Goal: Book appointment/travel/reservation

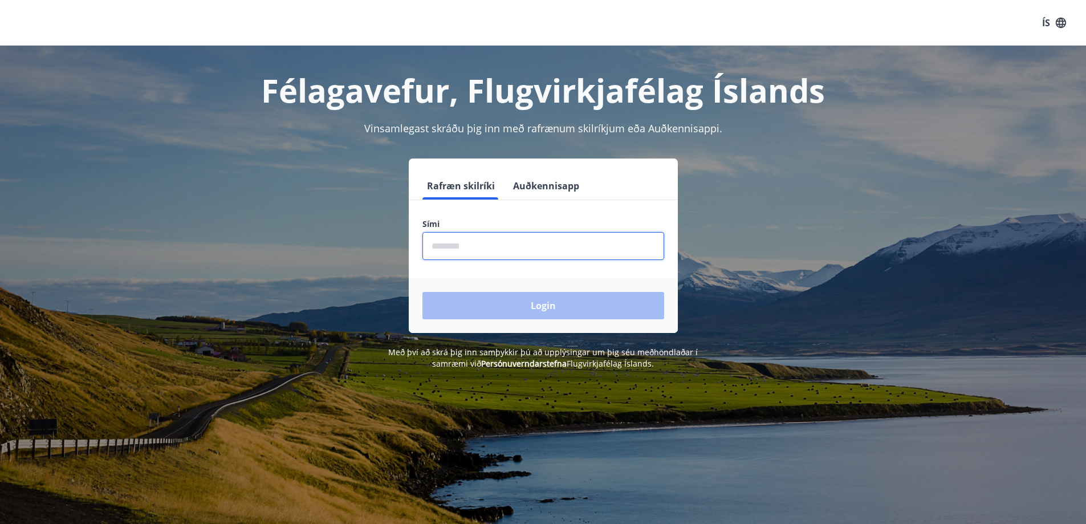
click at [508, 250] on input "phone" at bounding box center [544, 246] width 242 height 28
type input "********"
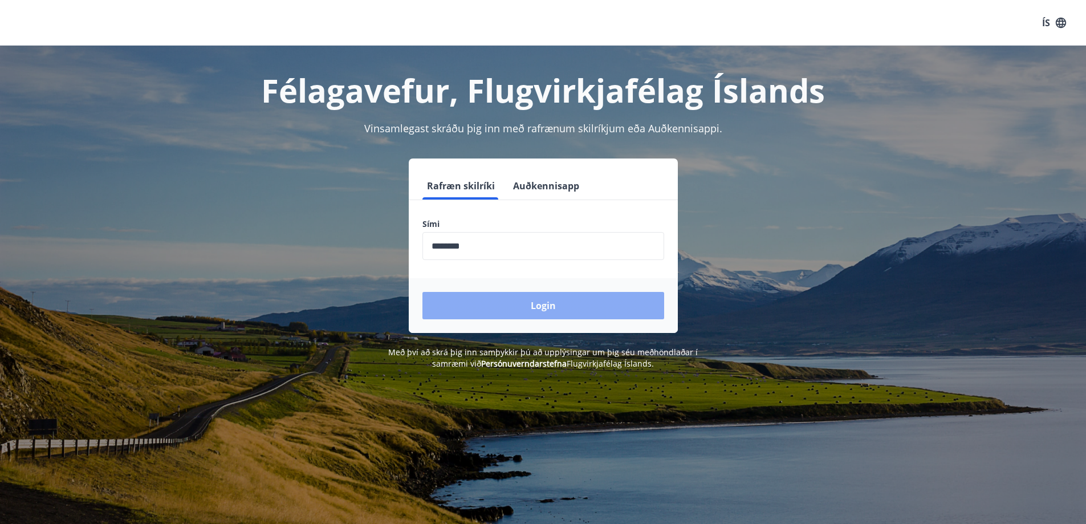
click at [500, 307] on button "Login" at bounding box center [544, 305] width 242 height 27
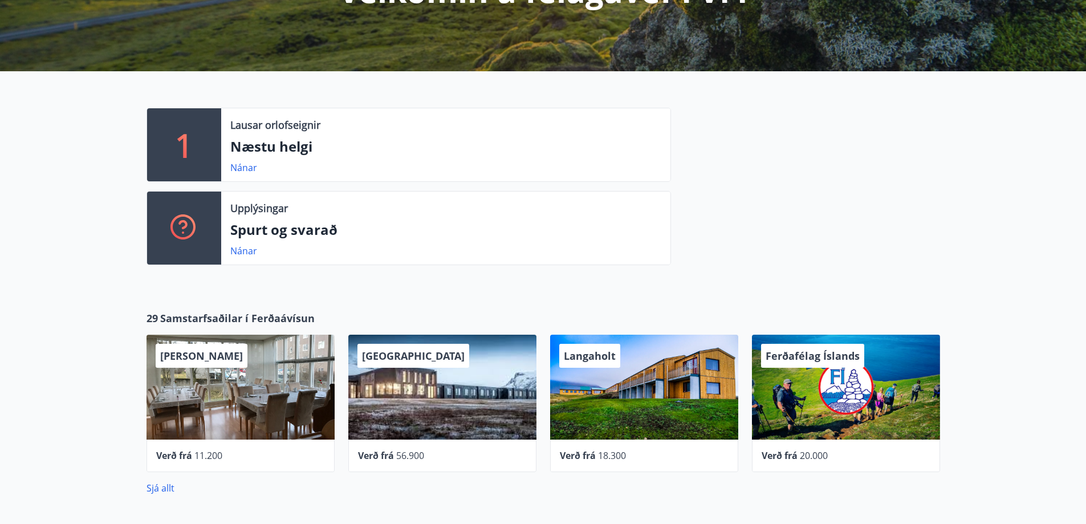
scroll to position [399, 0]
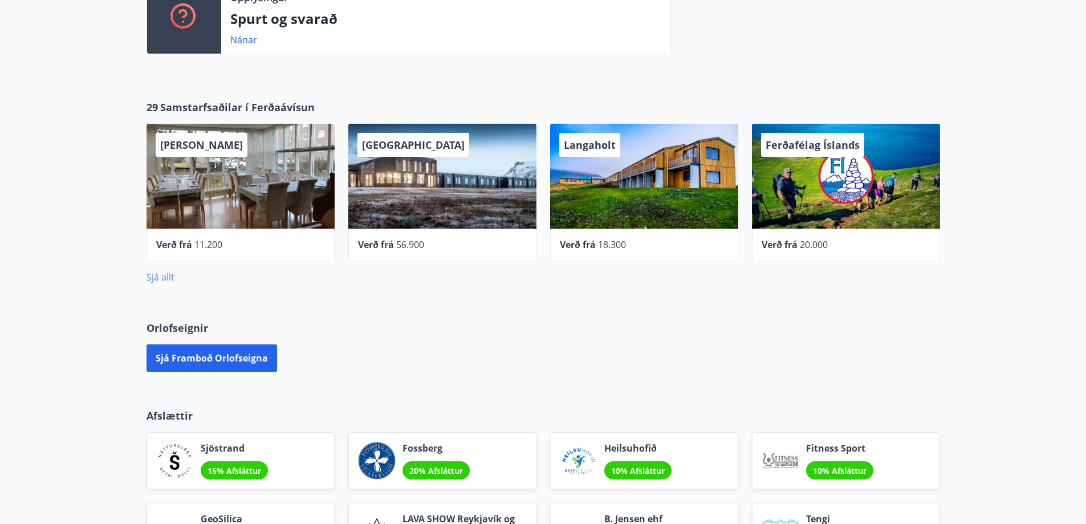
click at [154, 279] on link "Sjá allt" at bounding box center [161, 277] width 28 height 13
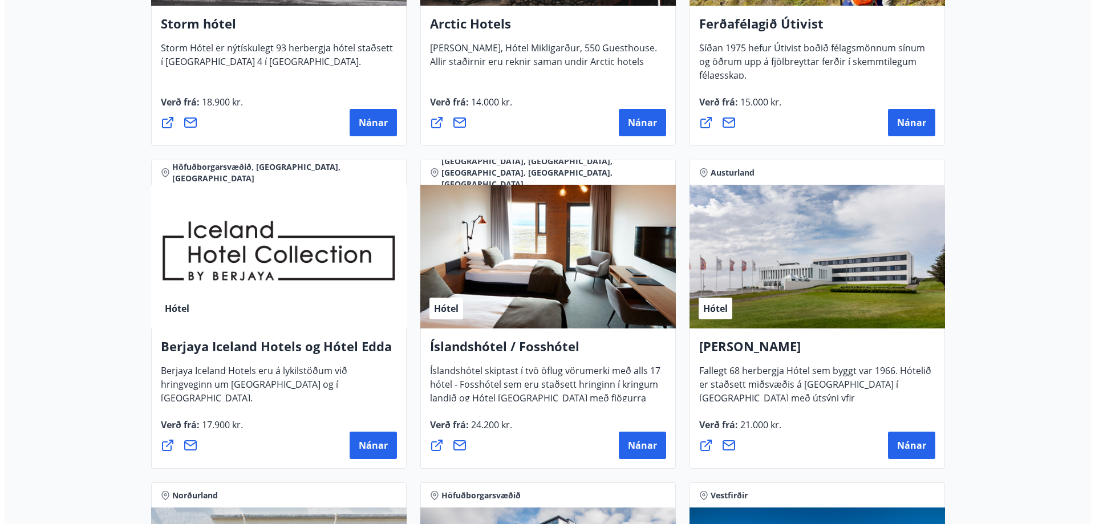
scroll to position [1369, 0]
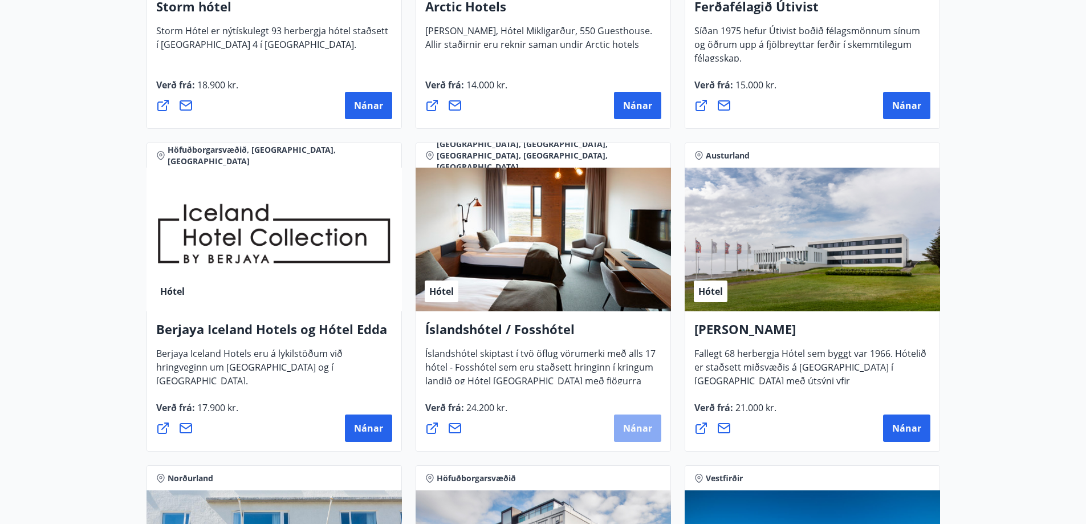
click at [627, 437] on button "Nánar" at bounding box center [637, 428] width 47 height 27
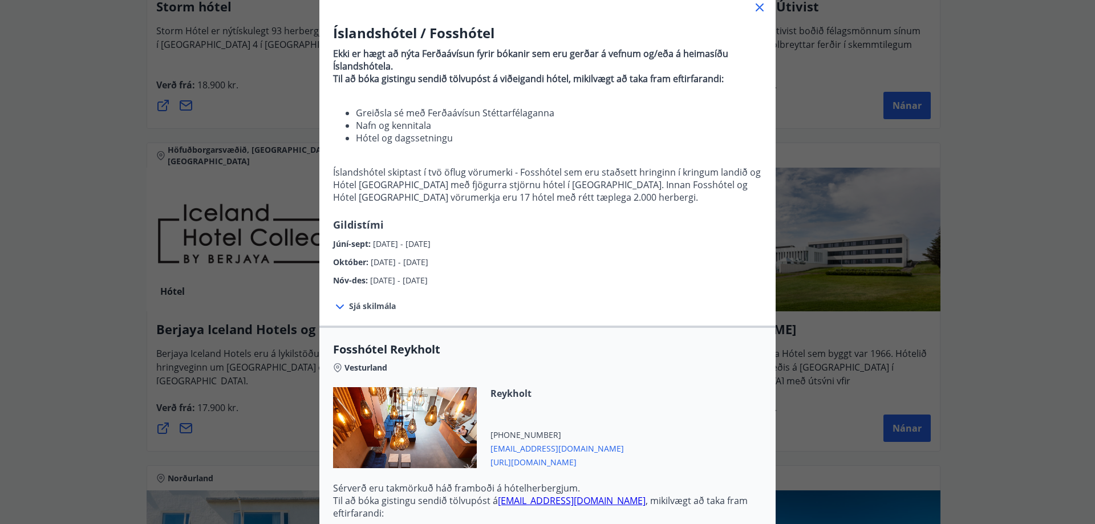
scroll to position [342, 0]
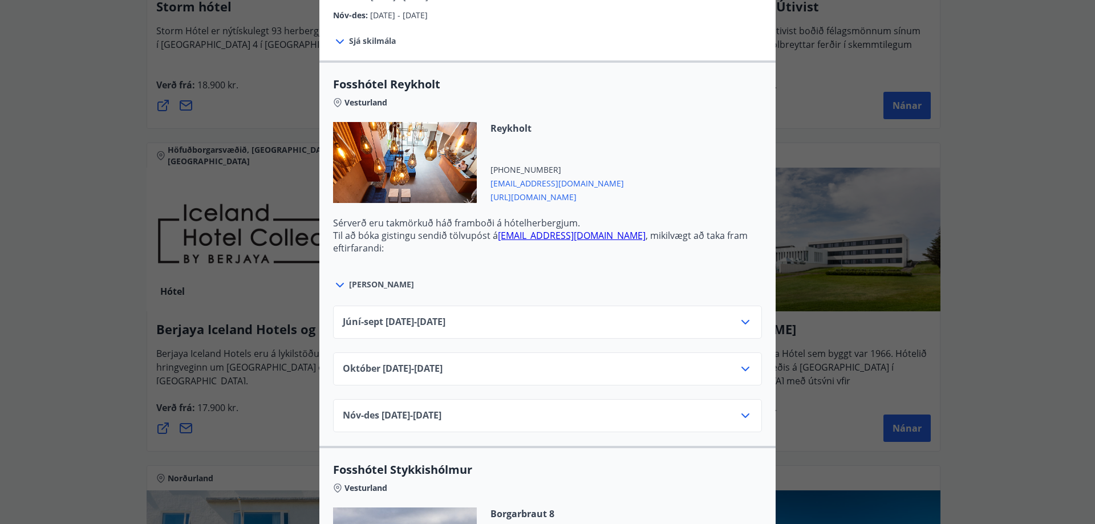
click at [743, 375] on icon at bounding box center [746, 369] width 14 height 14
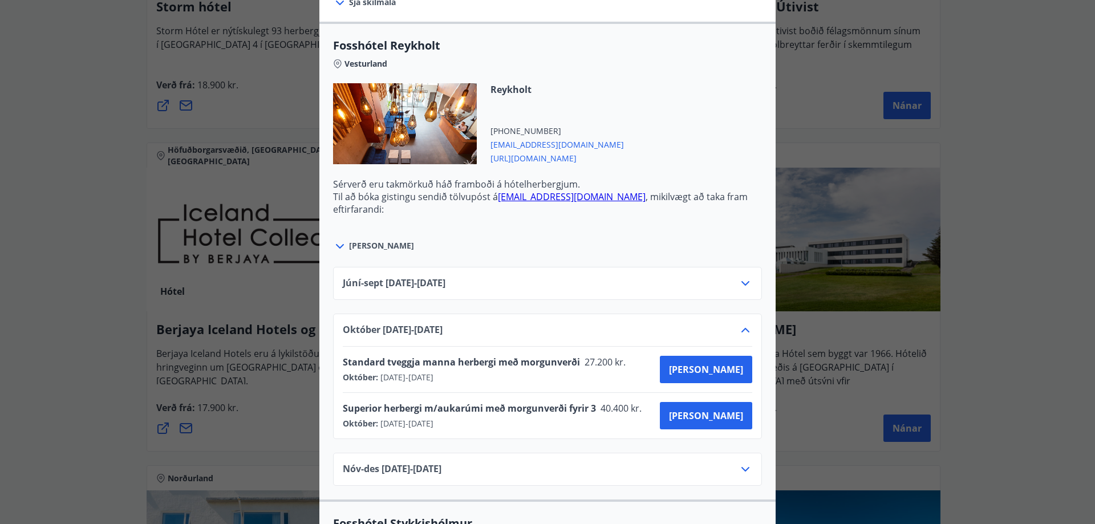
scroll to position [399, 0]
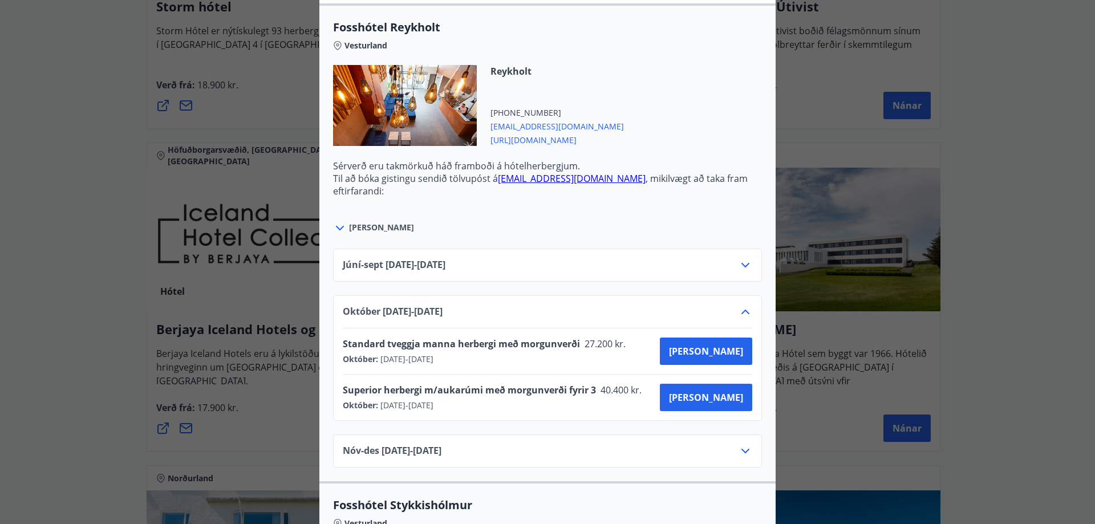
click at [988, 316] on div "Íslandshótel / Fosshótel Ekki er hægt að nýta Ferðaávísun fyrir bókanir sem eru…" at bounding box center [547, 262] width 1095 height 524
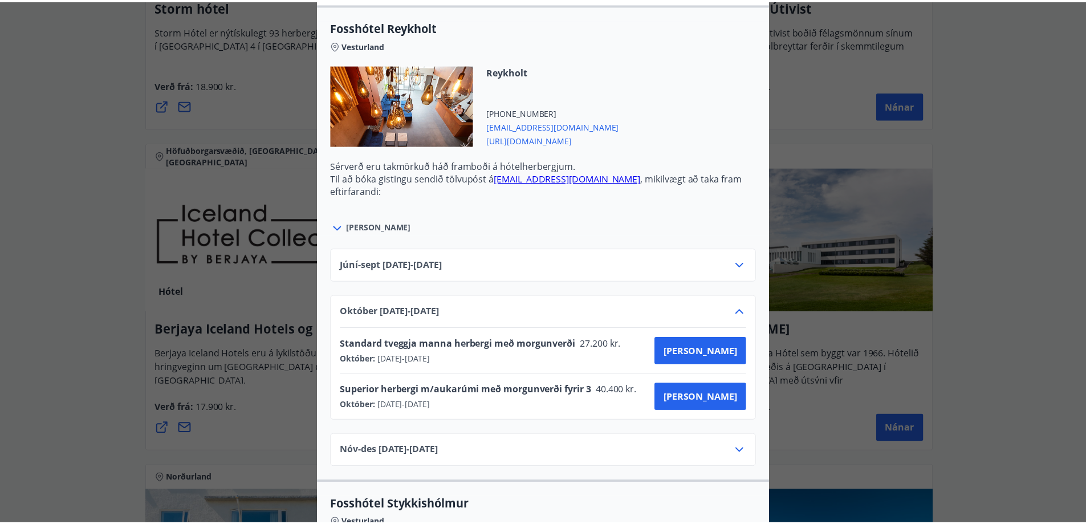
scroll to position [0, 0]
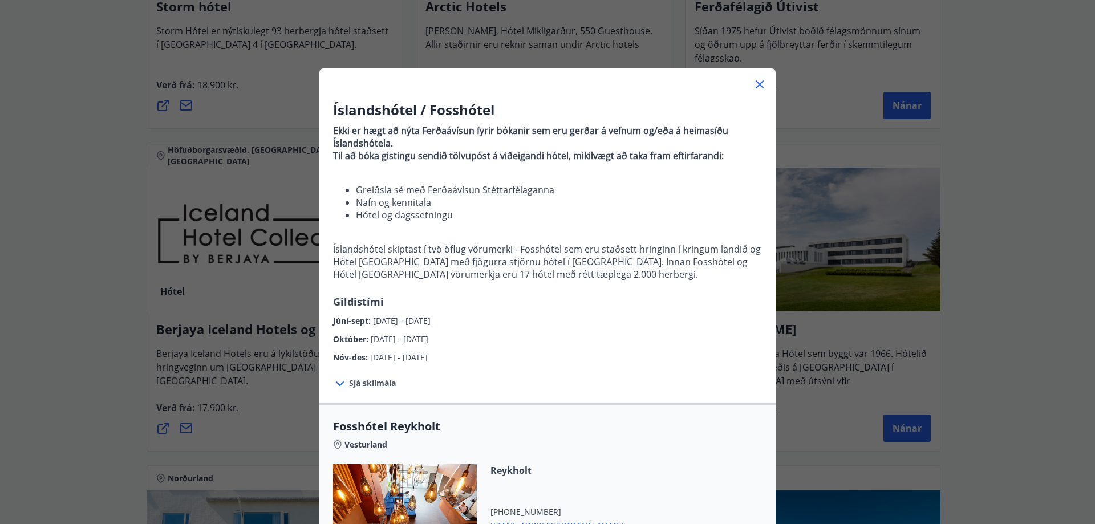
click at [754, 84] on icon at bounding box center [760, 85] width 14 height 14
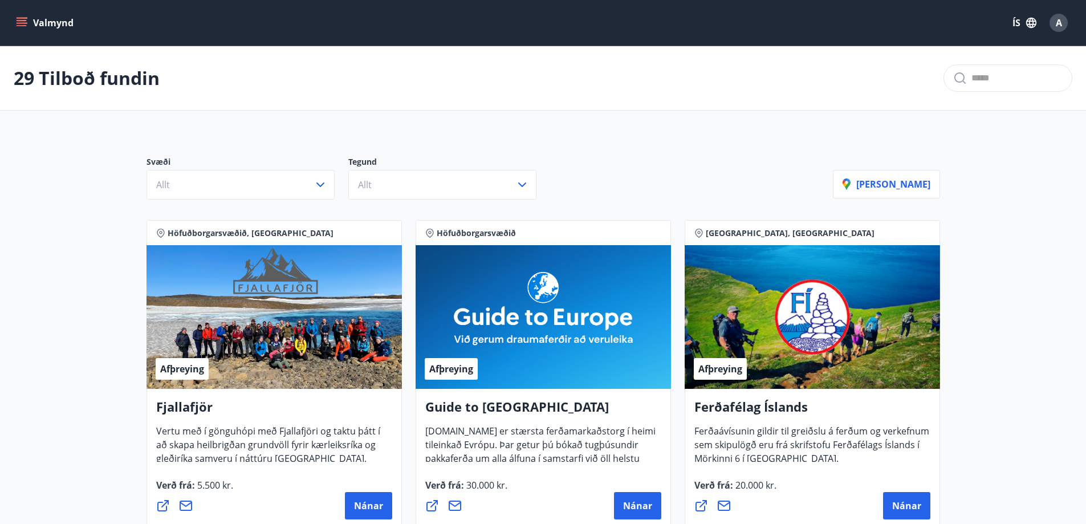
click at [36, 26] on button "Valmynd" at bounding box center [46, 23] width 64 height 21
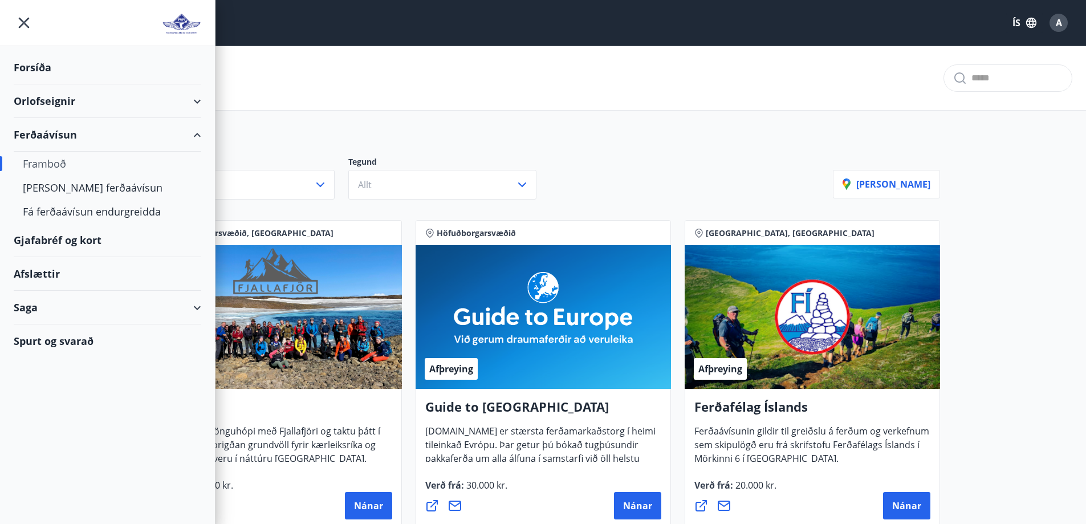
click at [66, 275] on div "Afslættir" at bounding box center [108, 274] width 188 height 34
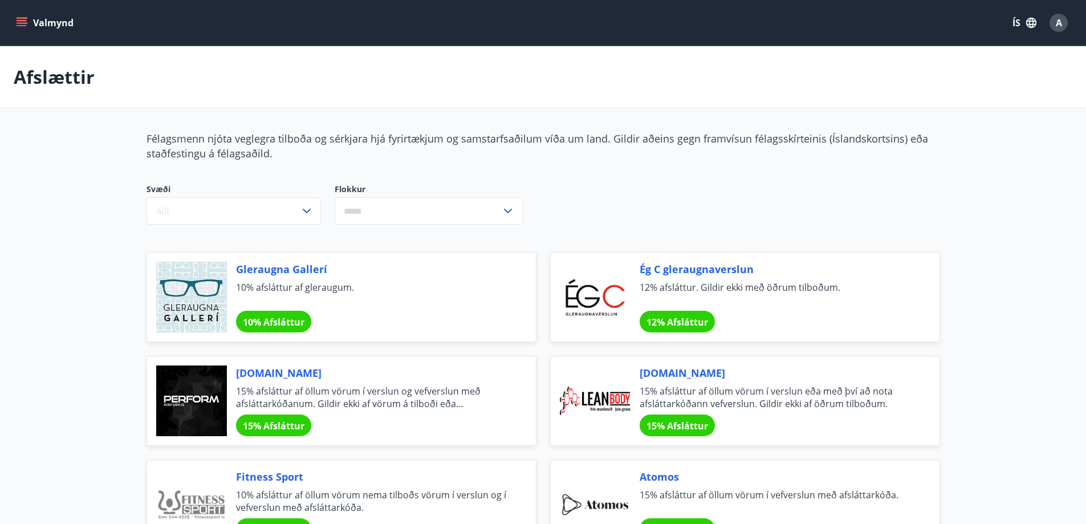
click at [385, 210] on input "text" at bounding box center [418, 211] width 167 height 28
click at [378, 383] on li "Heimilið" at bounding box center [428, 378] width 187 height 21
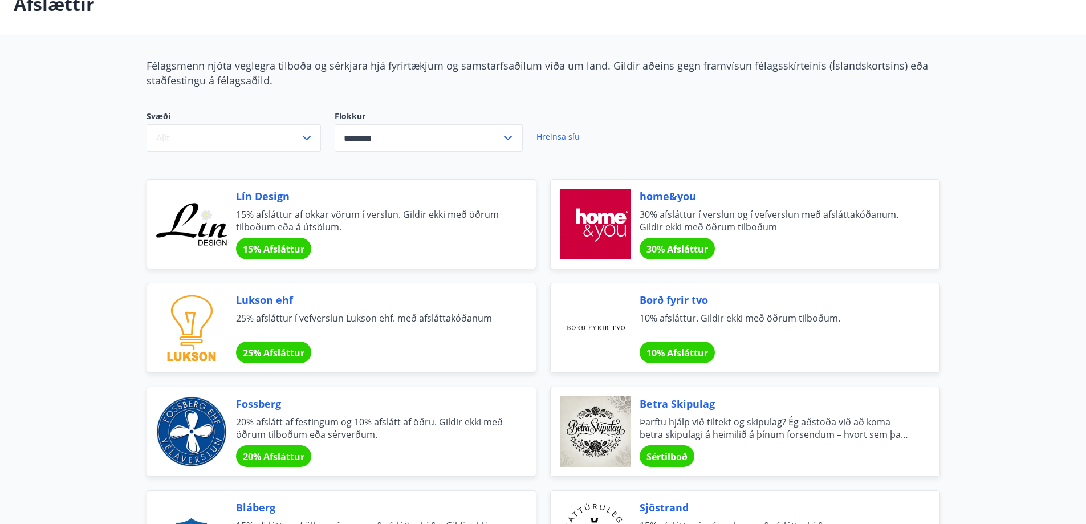
scroll to position [57, 0]
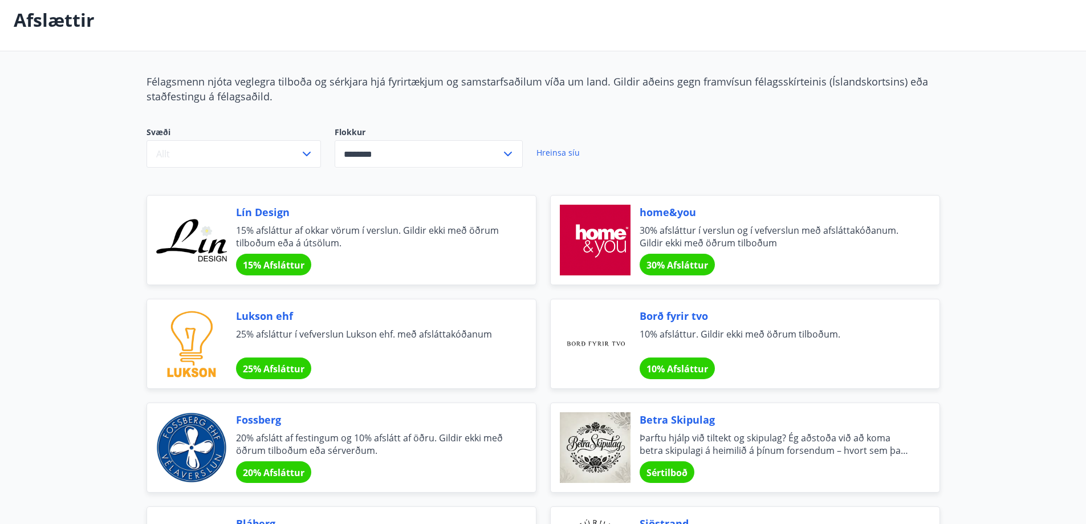
click at [342, 150] on input "********" at bounding box center [418, 154] width 167 height 28
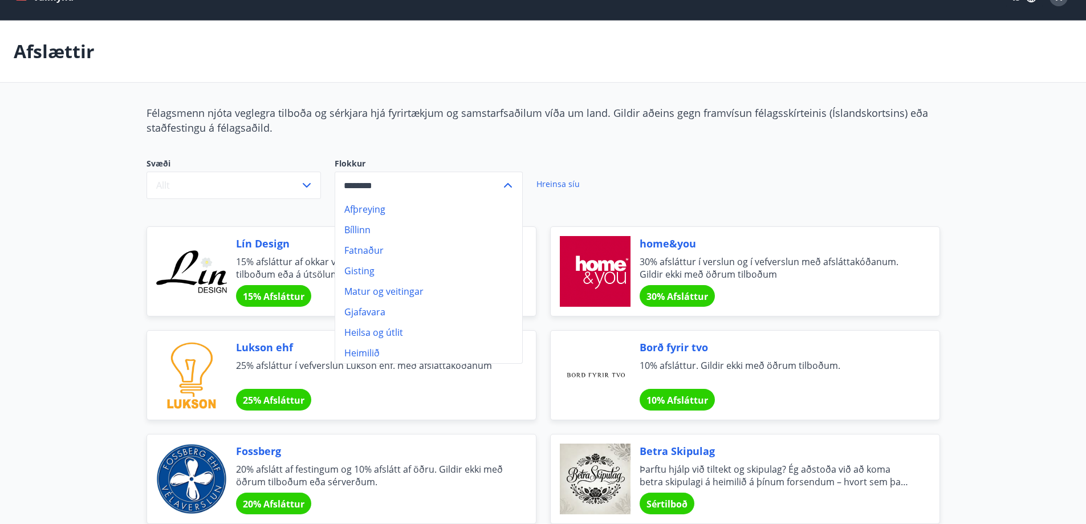
scroll to position [0, 0]
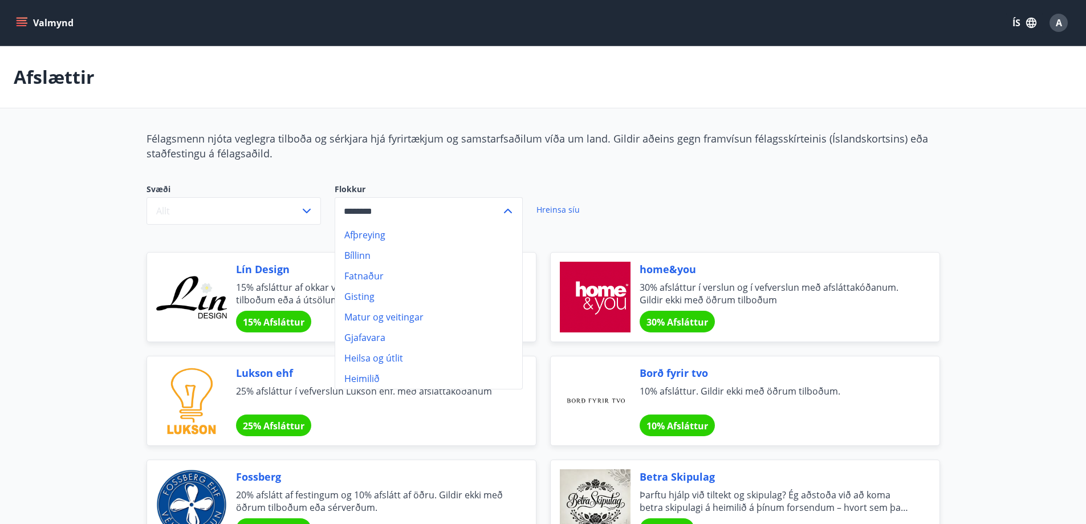
click at [411, 288] on li "Gisting" at bounding box center [428, 296] width 187 height 21
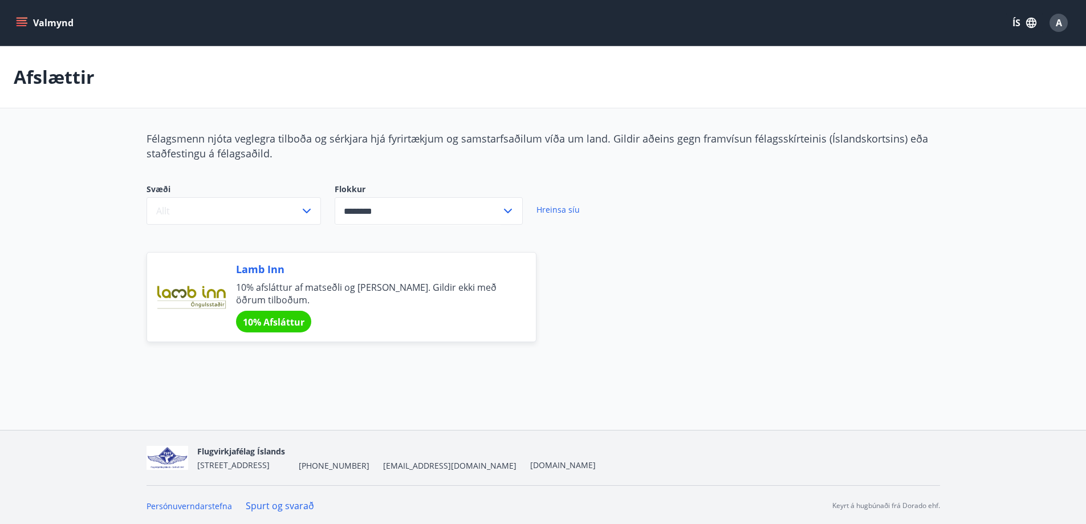
type input "*******"
click at [404, 209] on input "*******" at bounding box center [418, 211] width 167 height 28
click at [44, 17] on button "Valmynd" at bounding box center [46, 23] width 64 height 21
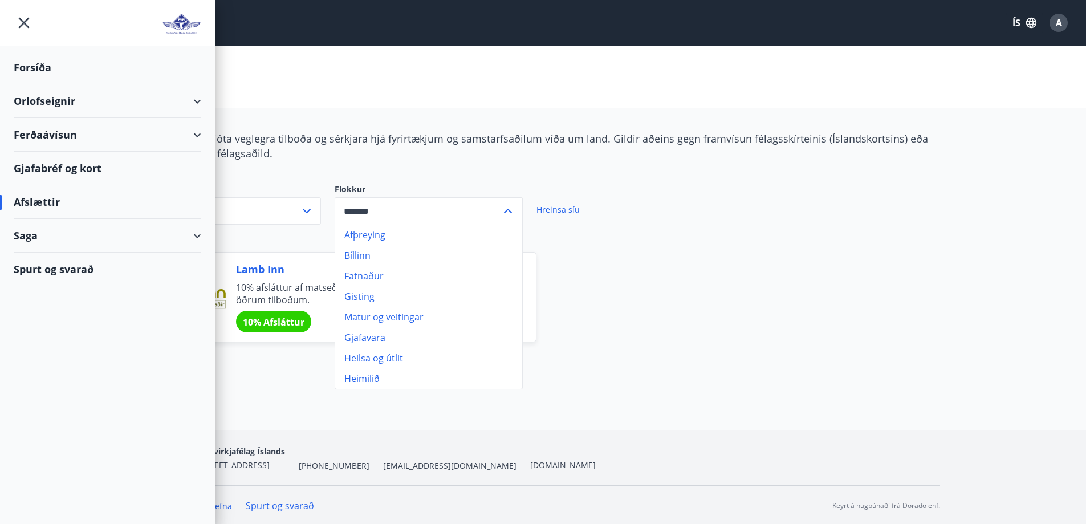
click at [139, 100] on div "Orlofseignir" at bounding box center [108, 101] width 188 height 34
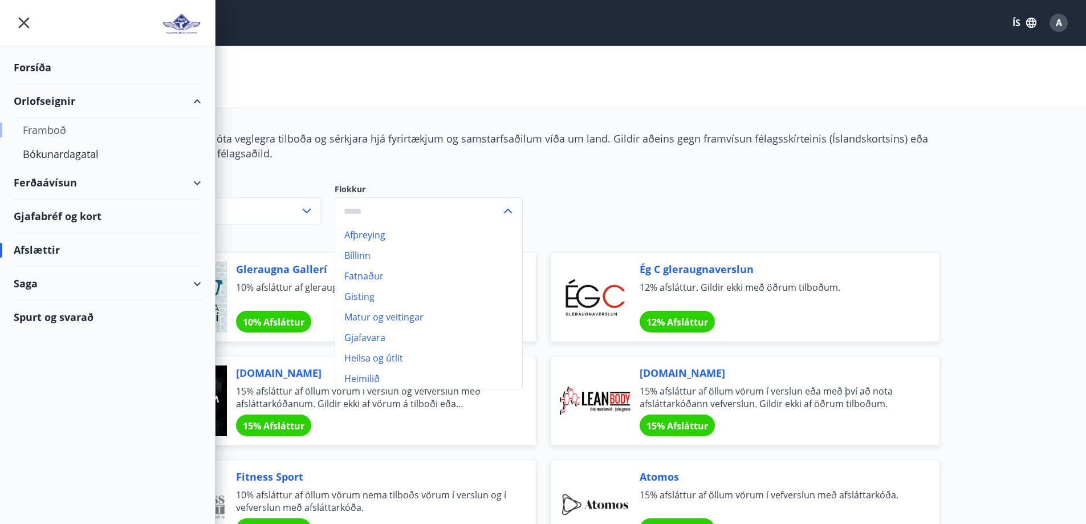
click at [84, 129] on div "Framboð" at bounding box center [107, 130] width 169 height 24
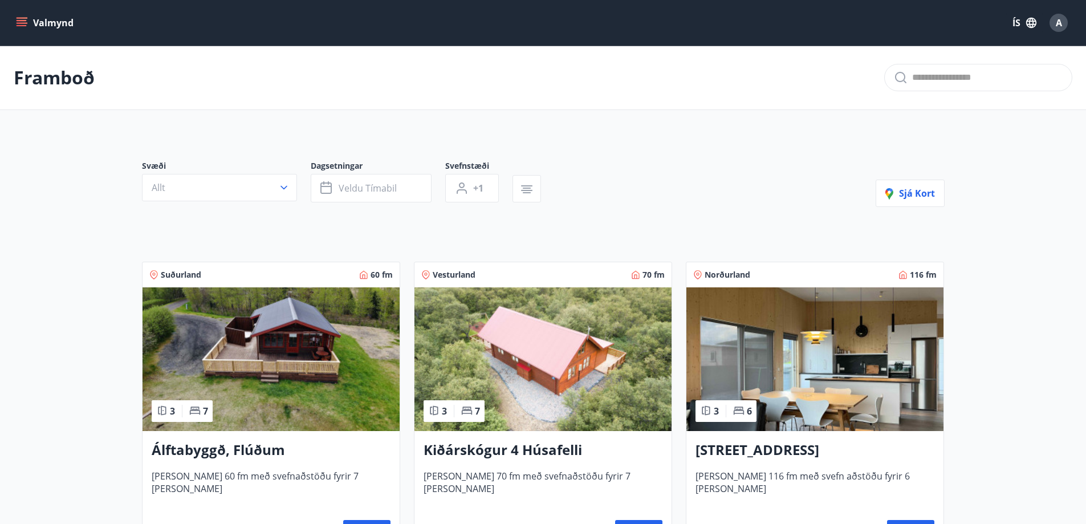
click at [51, 22] on button "Valmynd" at bounding box center [46, 23] width 64 height 21
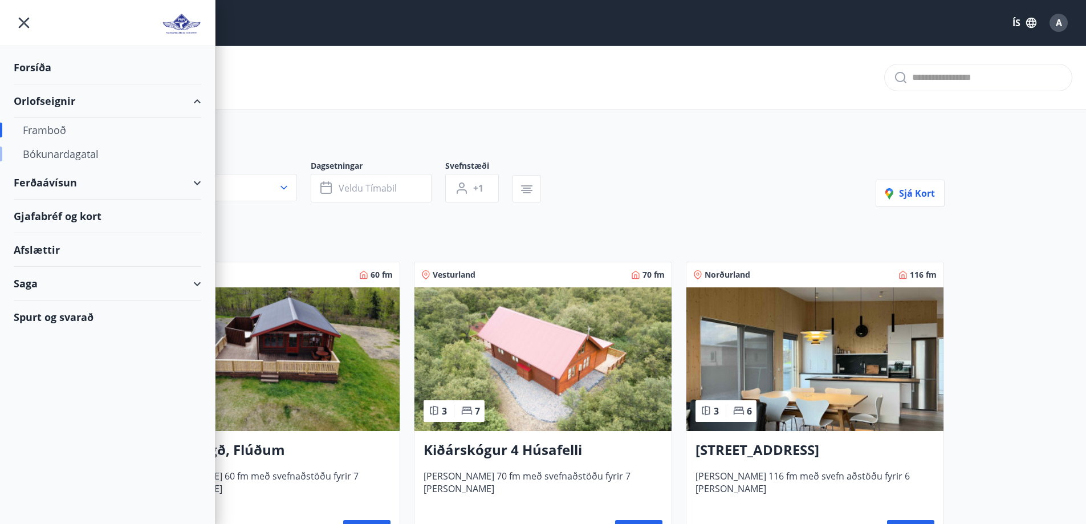
click at [92, 154] on div "Bókunardagatal" at bounding box center [107, 154] width 169 height 24
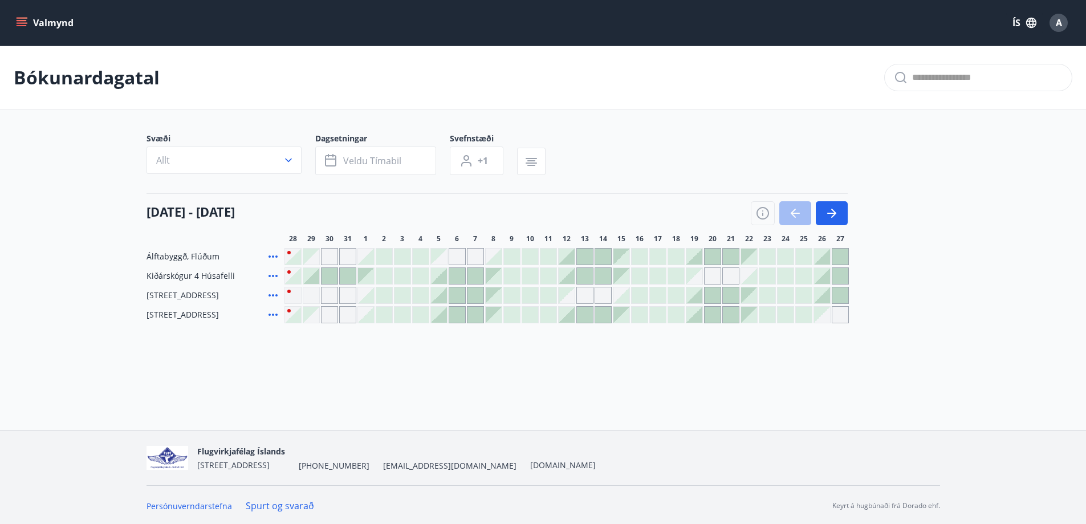
click at [39, 22] on button "Valmynd" at bounding box center [46, 23] width 64 height 21
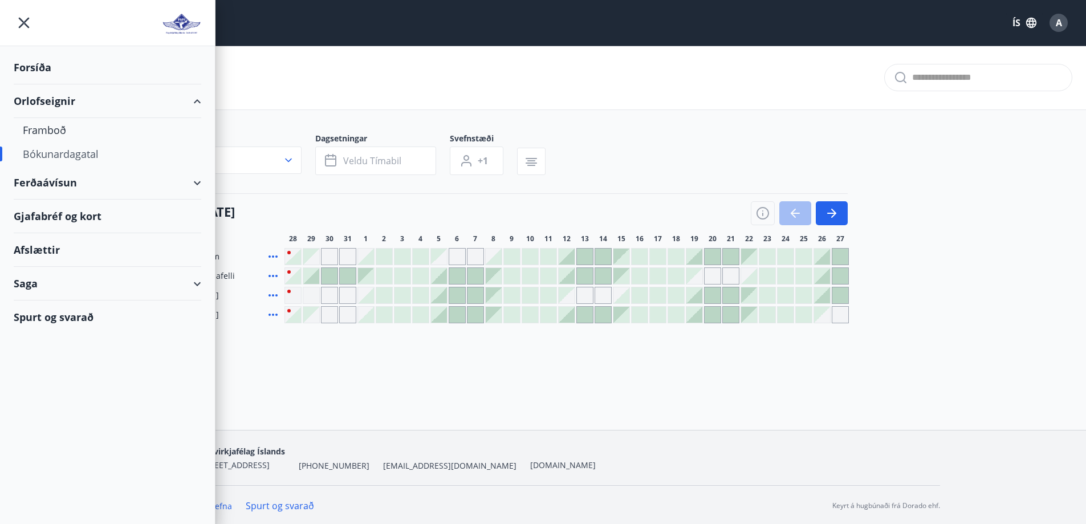
click at [378, 221] on div "[DATE] - [DATE]" at bounding box center [497, 209] width 701 height 32
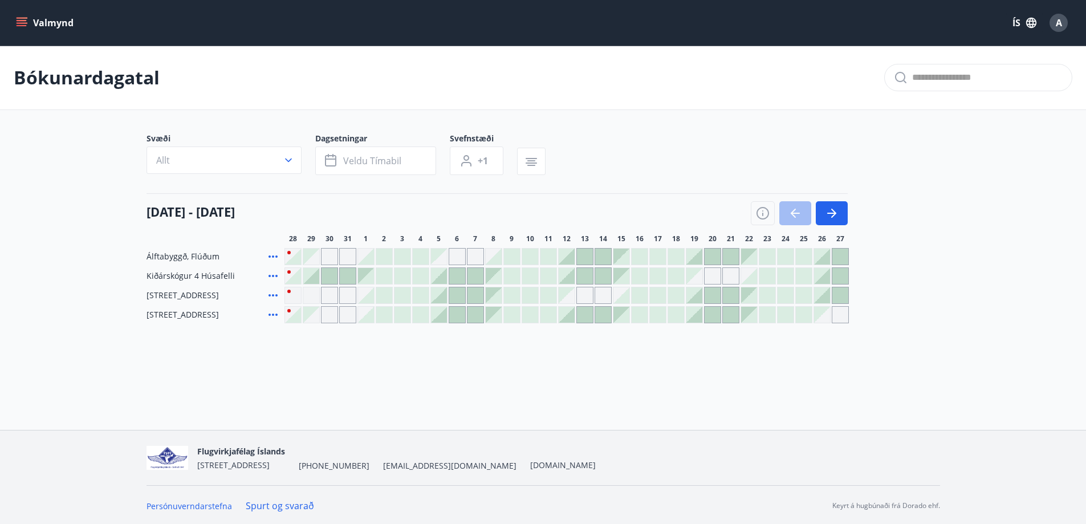
scroll to position [2, 0]
click at [716, 298] on div at bounding box center [713, 294] width 16 height 16
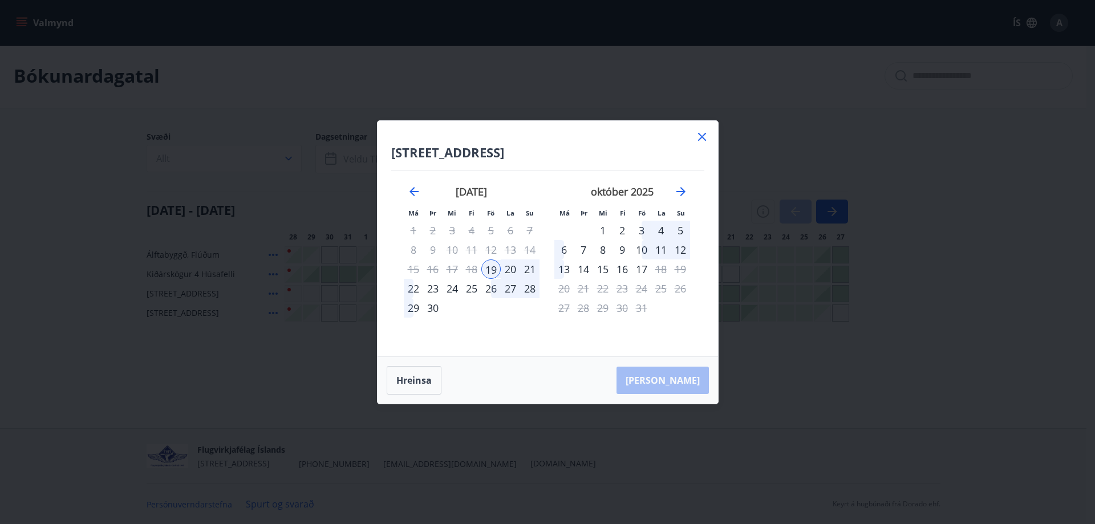
click at [703, 133] on icon at bounding box center [702, 137] width 14 height 14
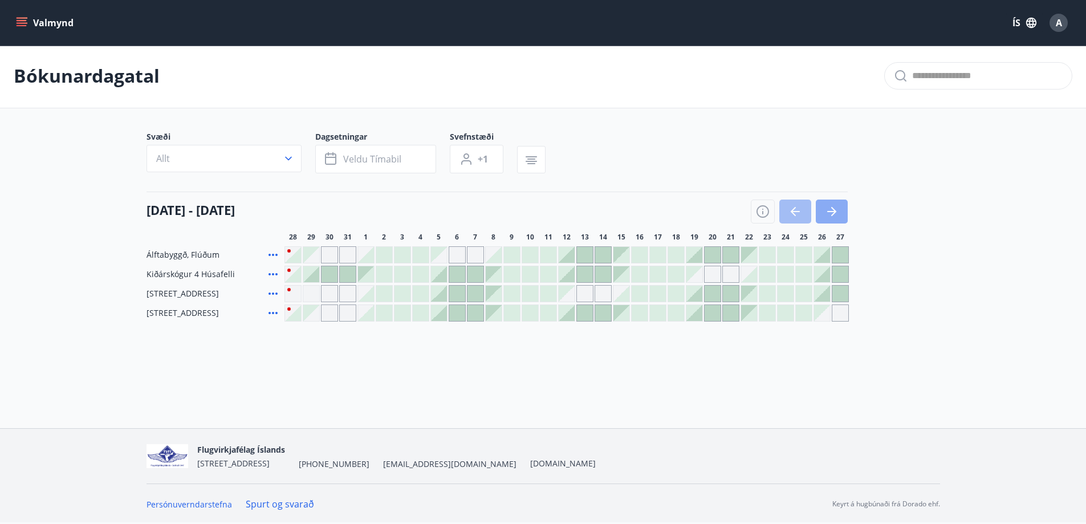
click at [833, 210] on icon "button" at bounding box center [832, 212] width 14 height 14
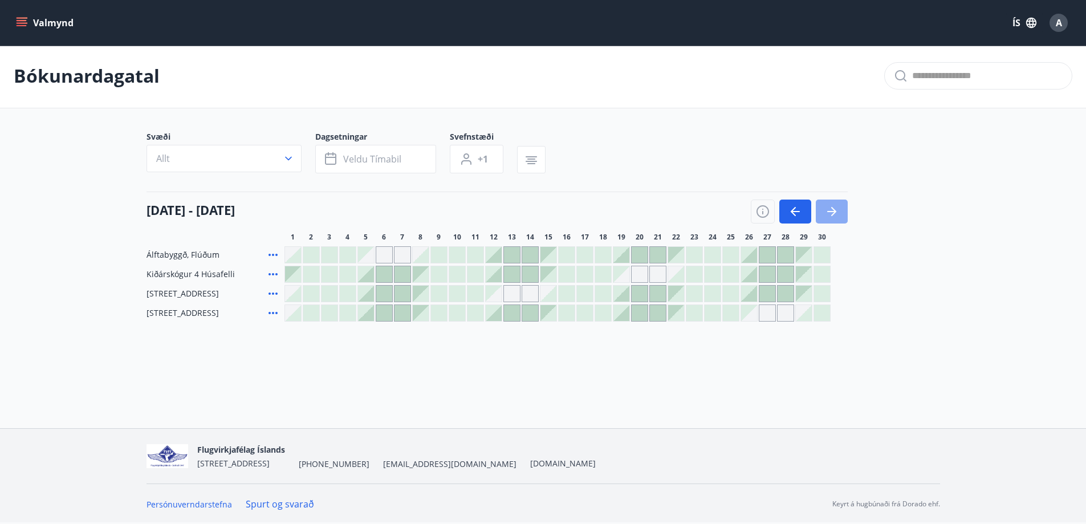
click at [833, 210] on icon "button" at bounding box center [832, 212] width 14 height 14
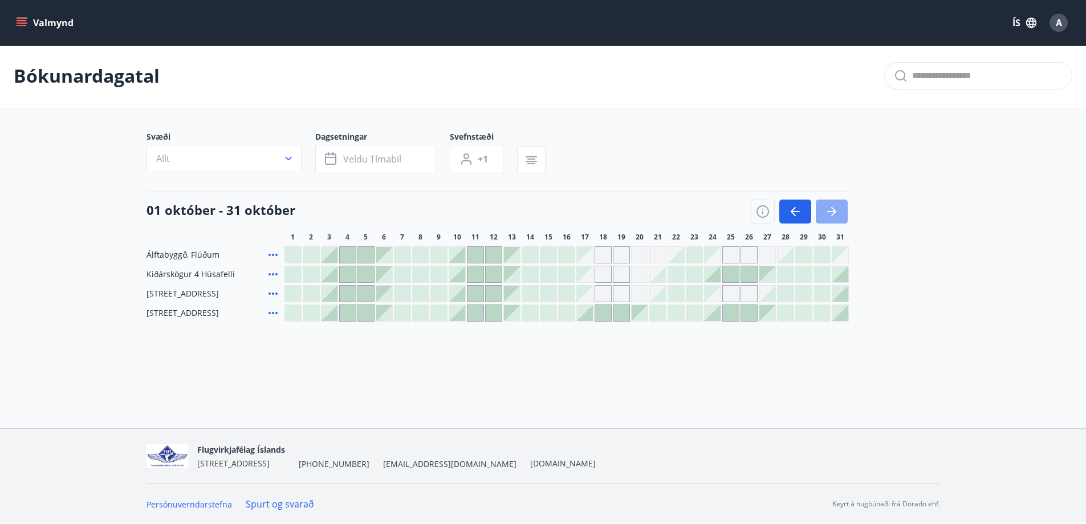
click at [833, 210] on icon "button" at bounding box center [832, 212] width 14 height 14
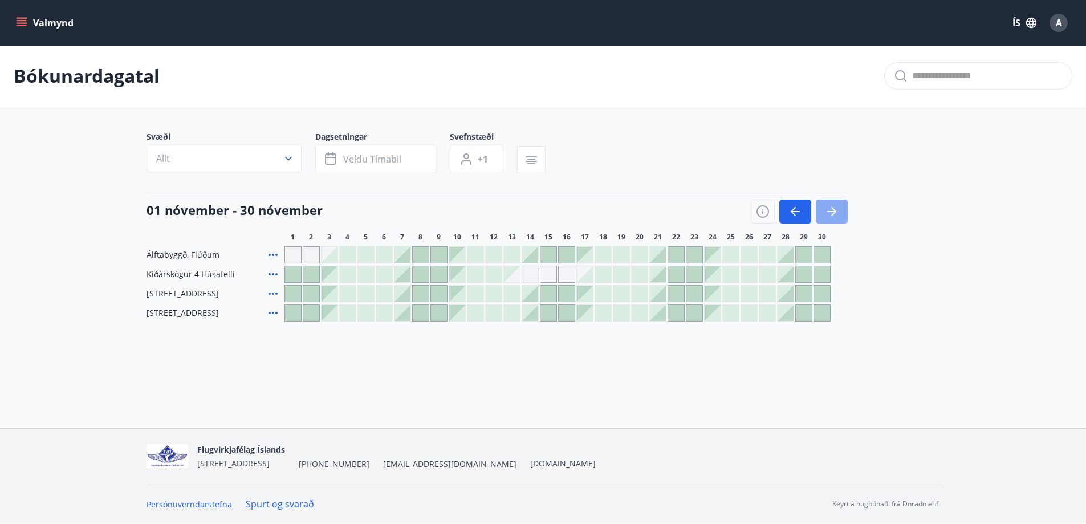
click at [833, 210] on icon "button" at bounding box center [832, 212] width 14 height 14
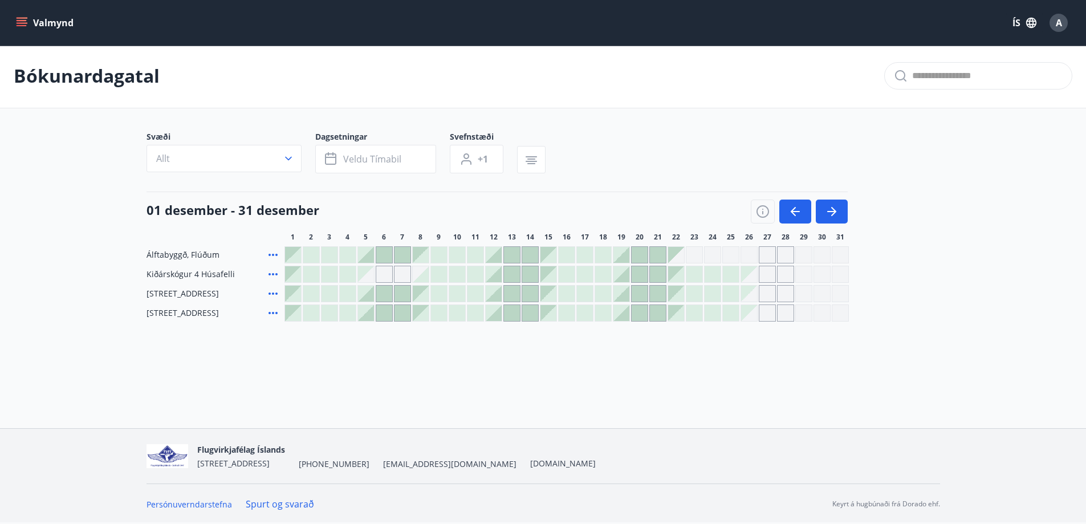
click at [396, 277] on div "Gráir dagar eru ekki bókanlegir" at bounding box center [402, 274] width 17 height 17
click at [406, 277] on div "Gráir dagar eru ekki bókanlegir" at bounding box center [402, 274] width 17 height 17
click at [790, 205] on icon "button" at bounding box center [796, 212] width 14 height 14
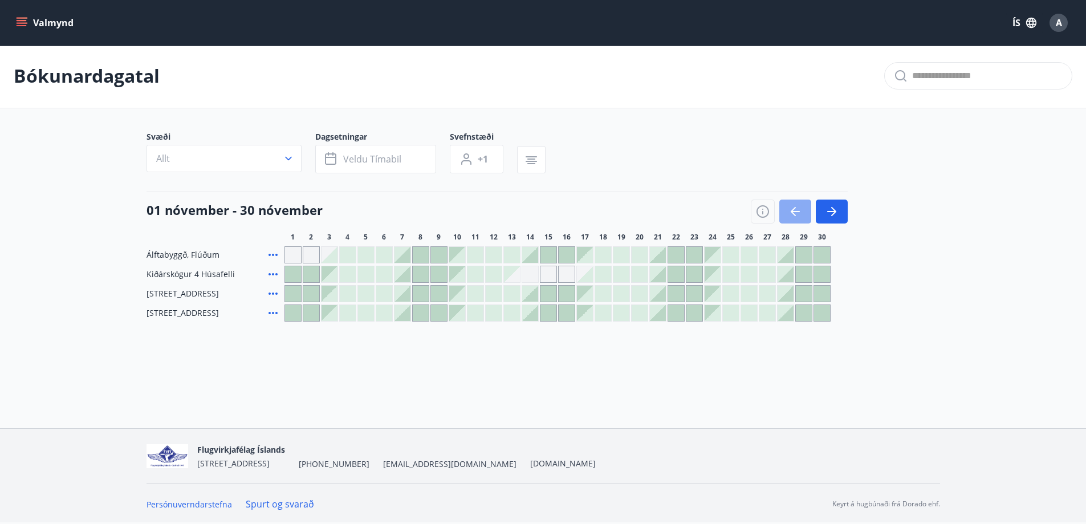
click at [790, 205] on icon "button" at bounding box center [796, 212] width 14 height 14
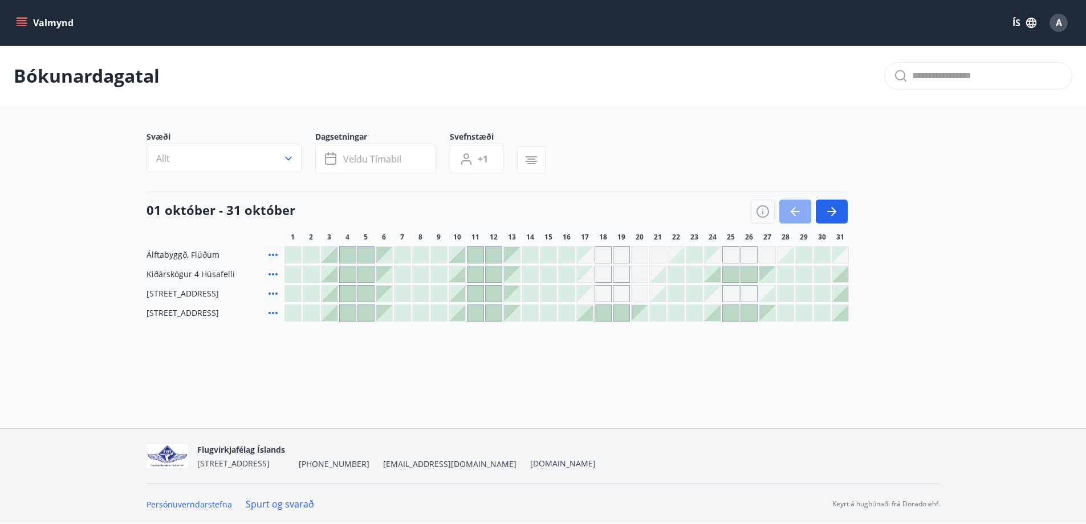
click at [790, 205] on icon "button" at bounding box center [796, 212] width 14 height 14
